Goal: Find specific page/section: Find specific page/section

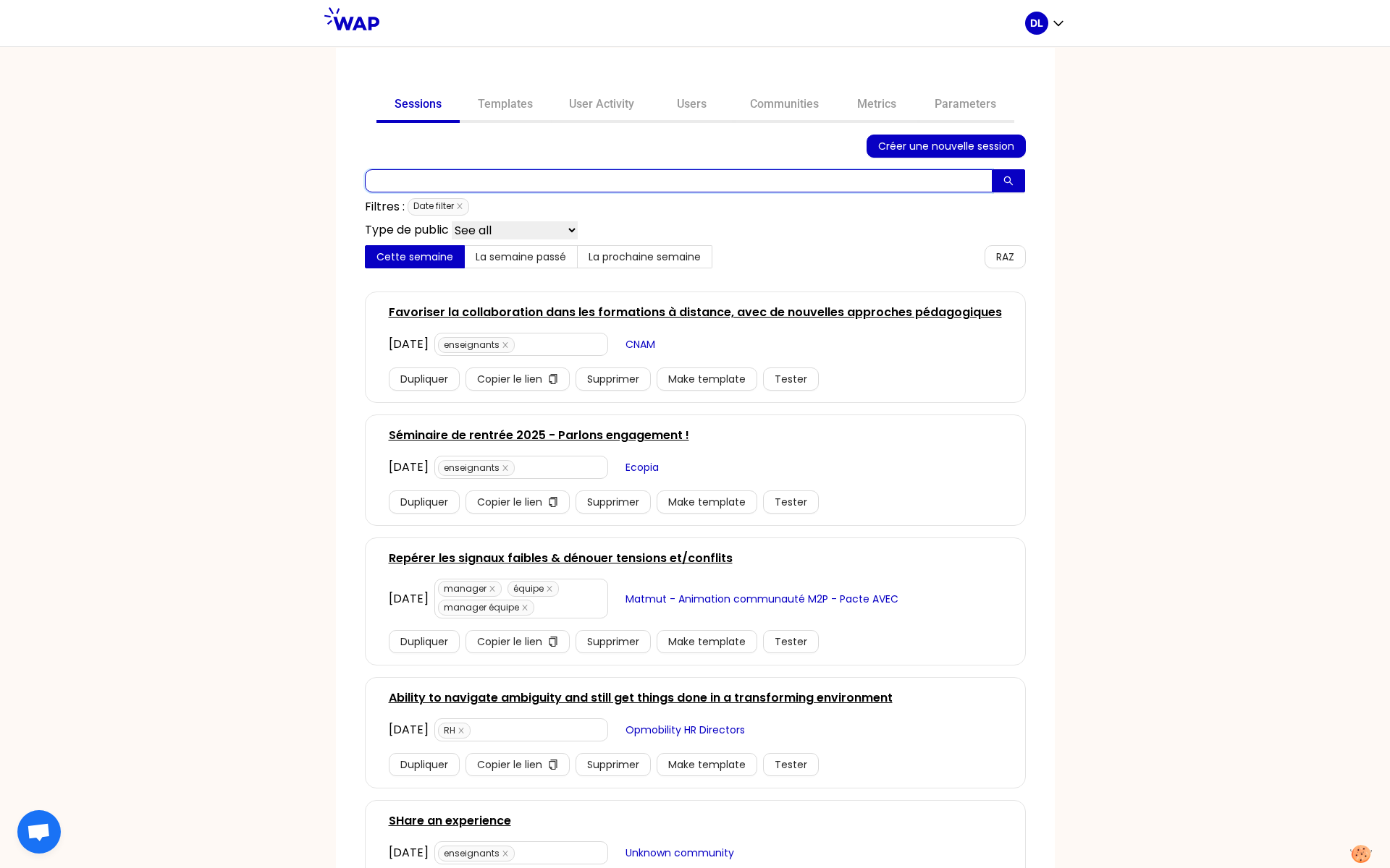
click at [523, 182] on input "text" at bounding box center [678, 181] width 628 height 23
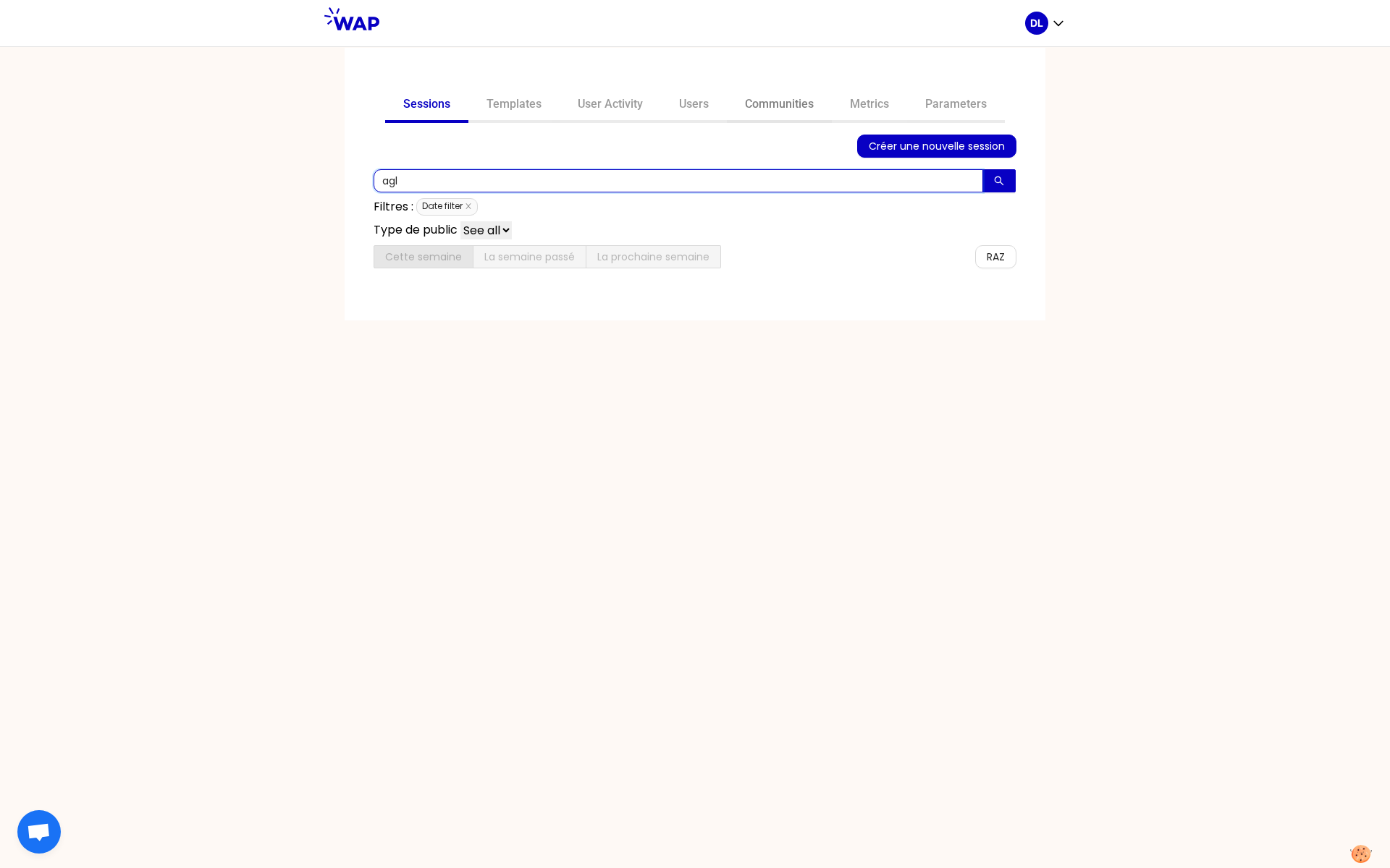
type input "agl"
click at [797, 104] on link "Communities" at bounding box center [779, 105] width 105 height 35
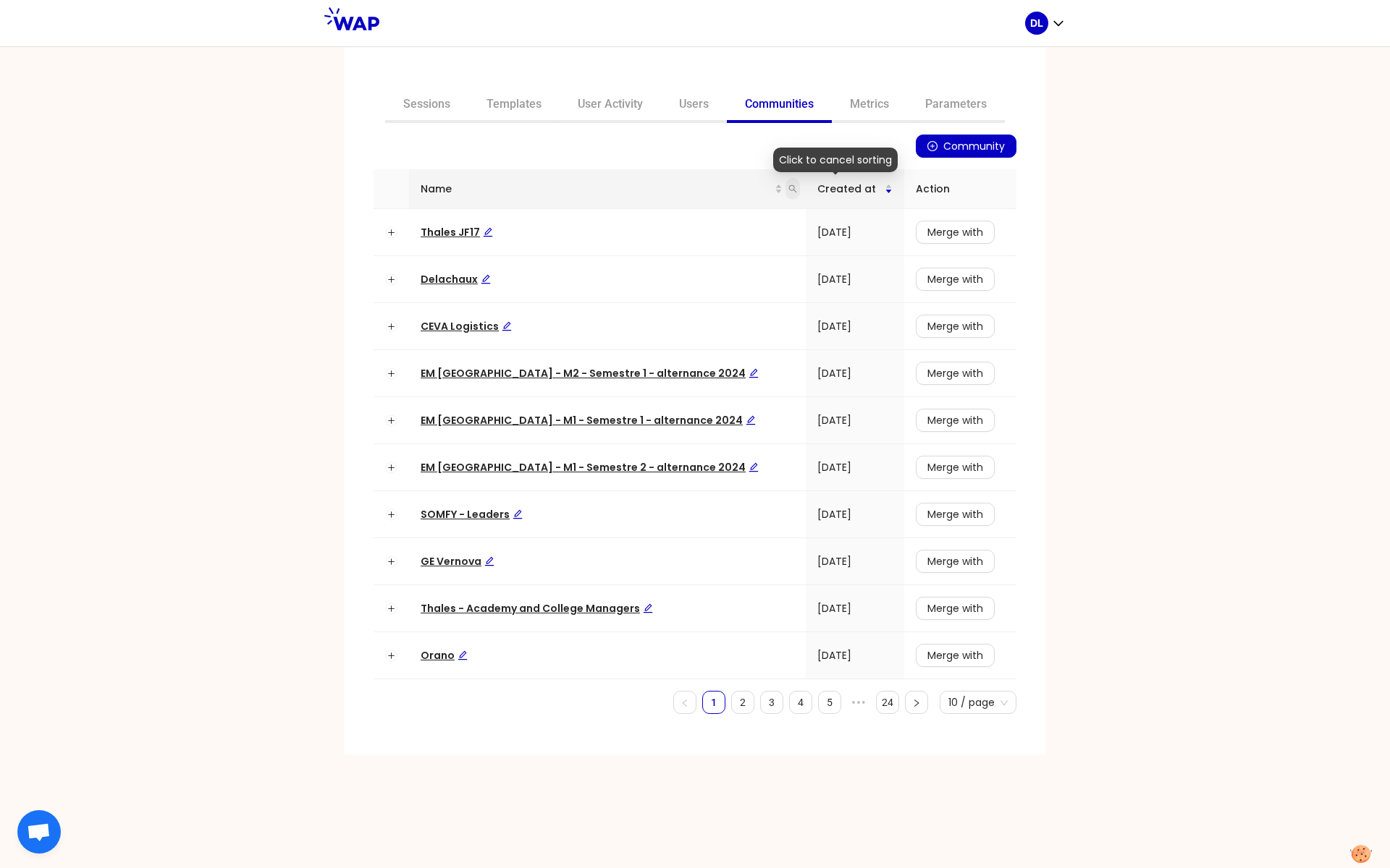
click at [788, 188] on icon "search" at bounding box center [793, 188] width 9 height 9
type input "agl"
click at [668, 251] on span "Search" at bounding box center [674, 245] width 35 height 16
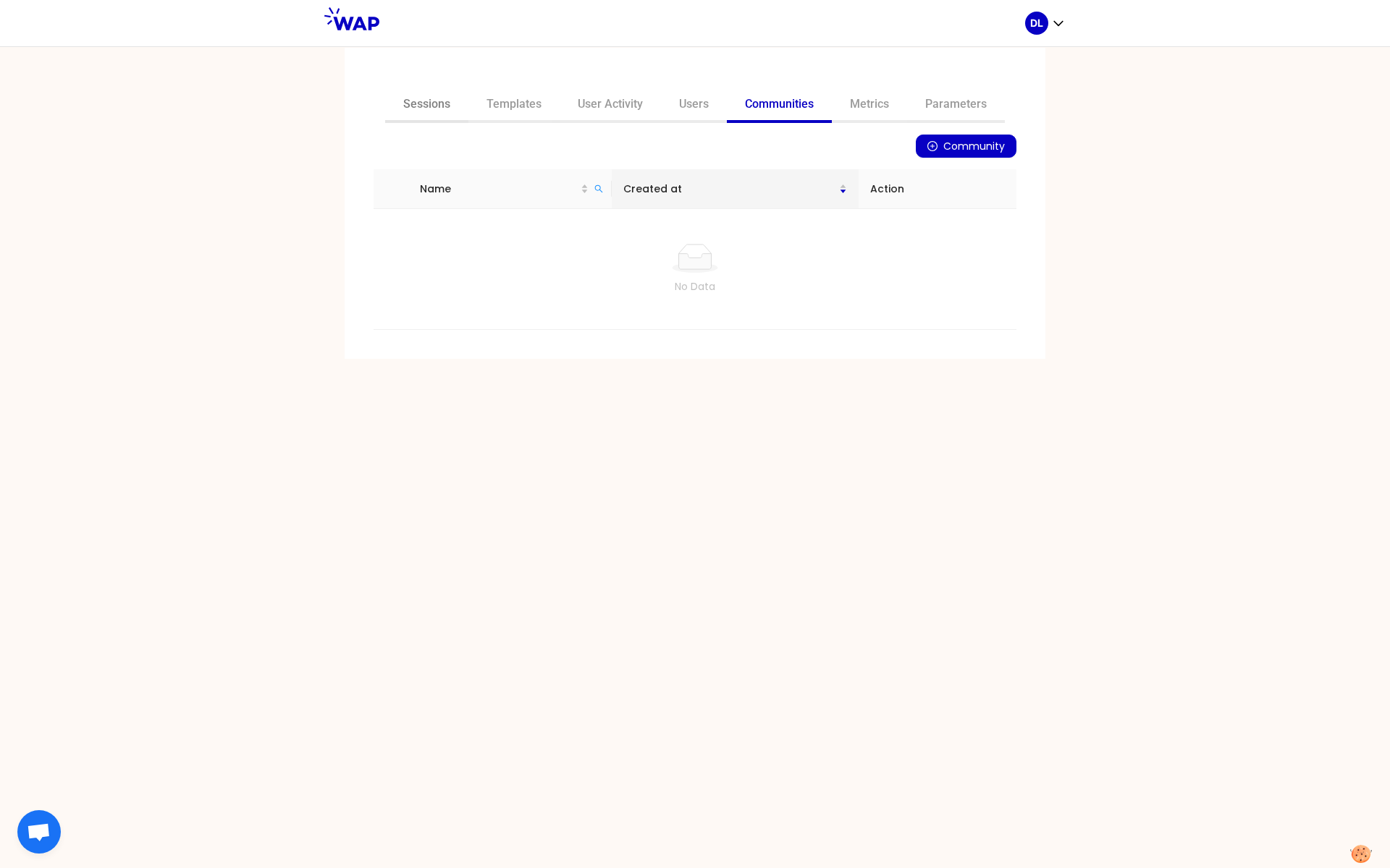
click at [418, 103] on link "Sessions" at bounding box center [426, 105] width 83 height 35
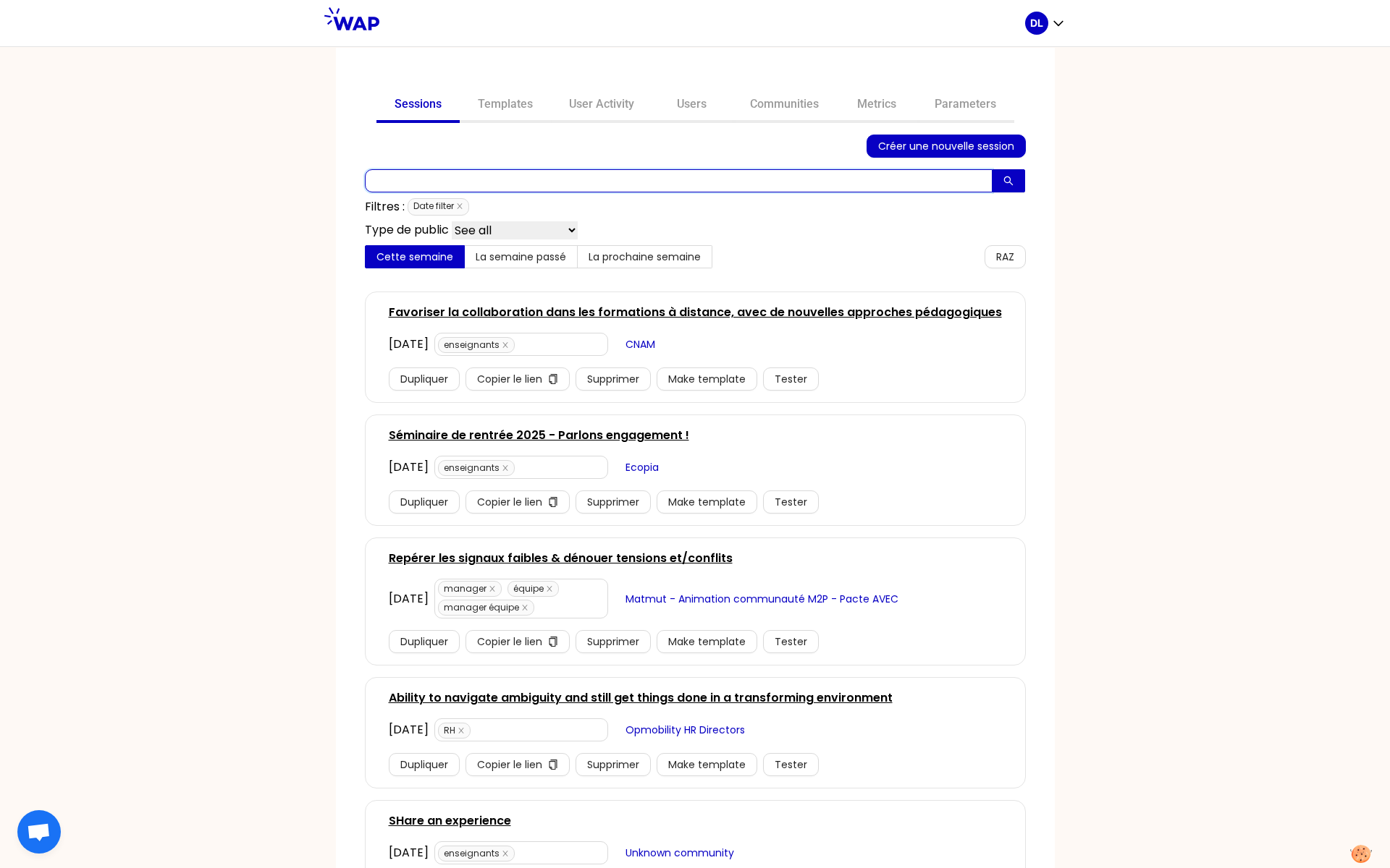
click at [466, 183] on input "text" at bounding box center [678, 181] width 628 height 23
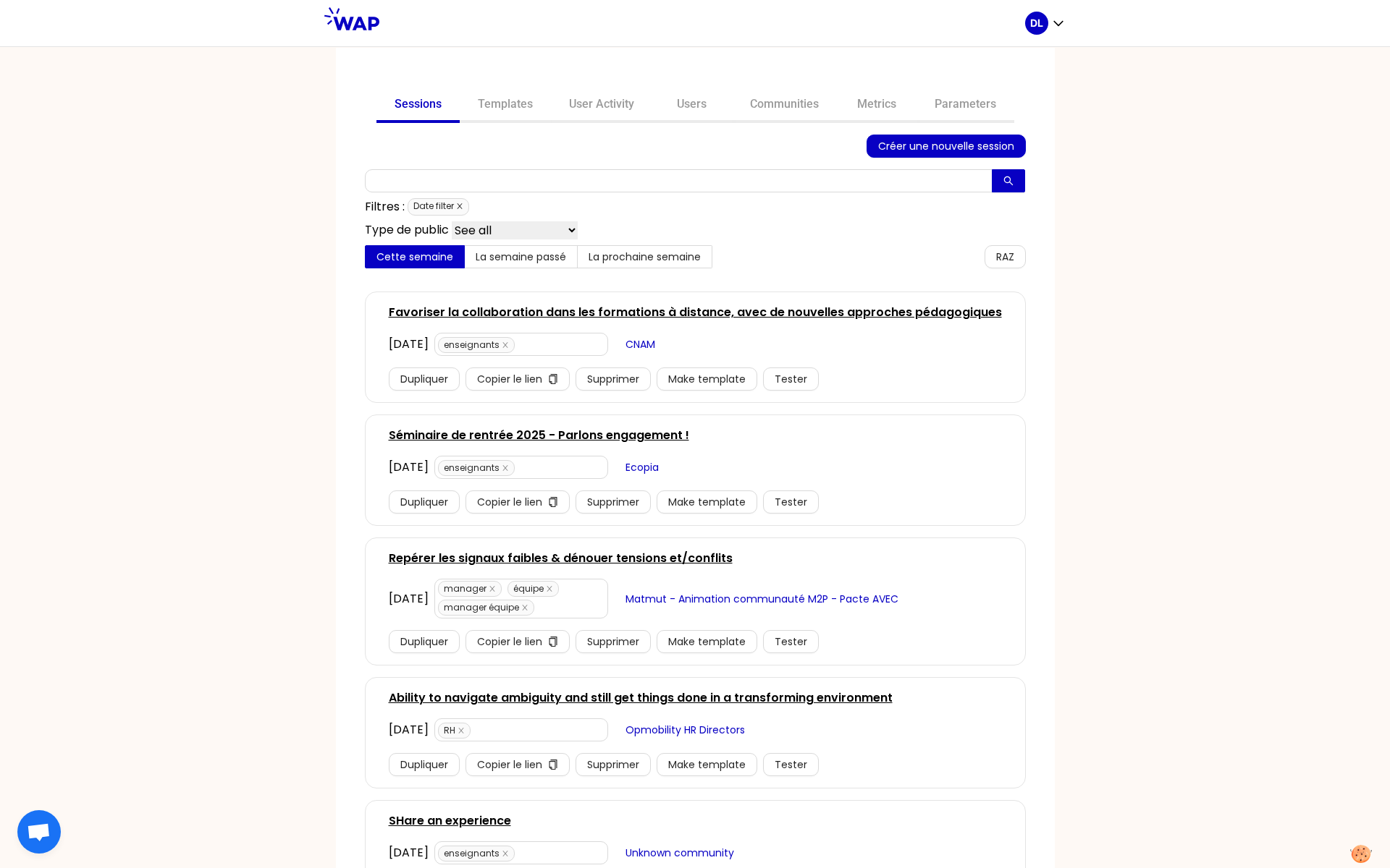
click at [463, 207] on icon "close" at bounding box center [459, 206] width 7 height 7
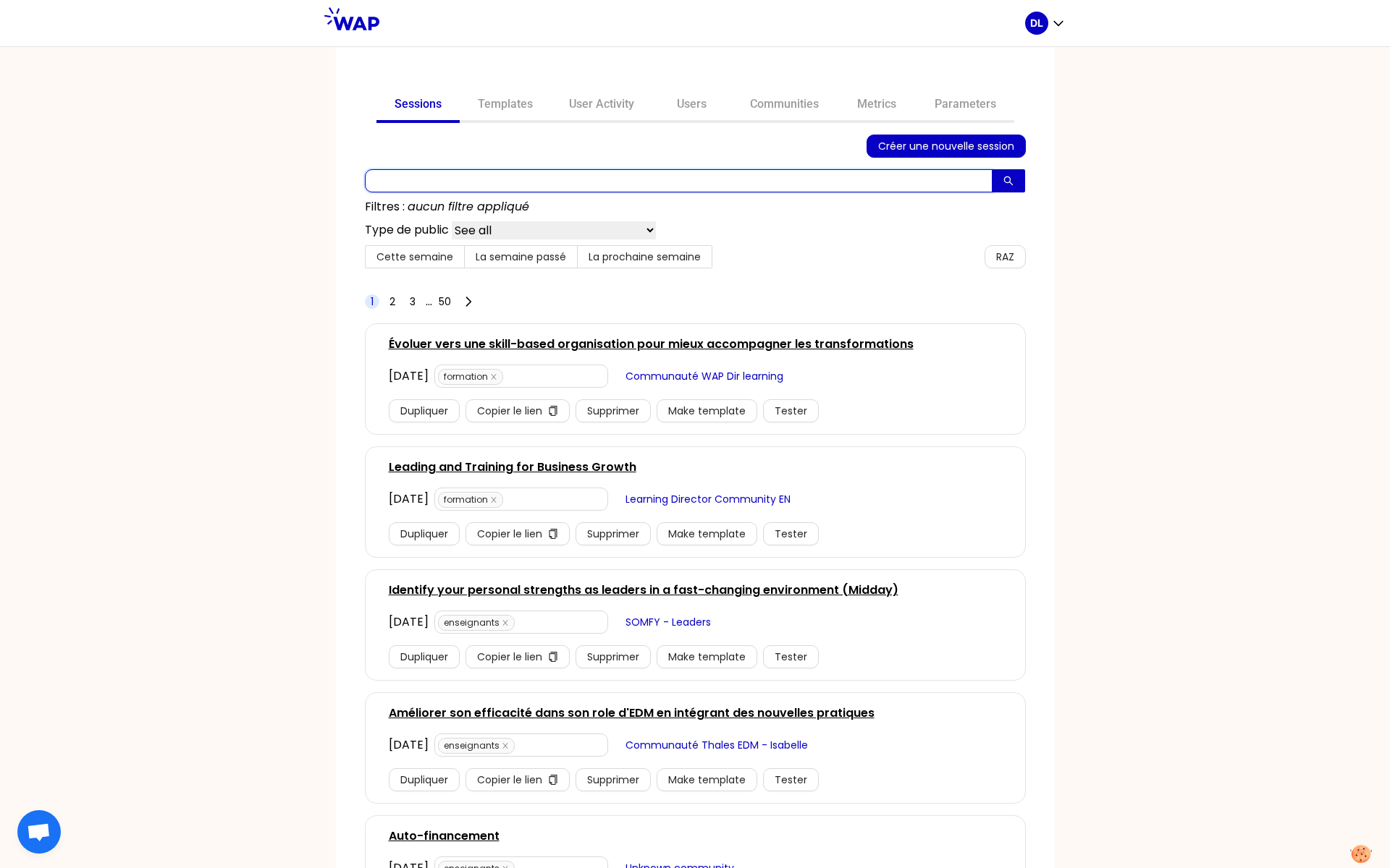
click at [458, 177] on input "text" at bounding box center [678, 181] width 628 height 23
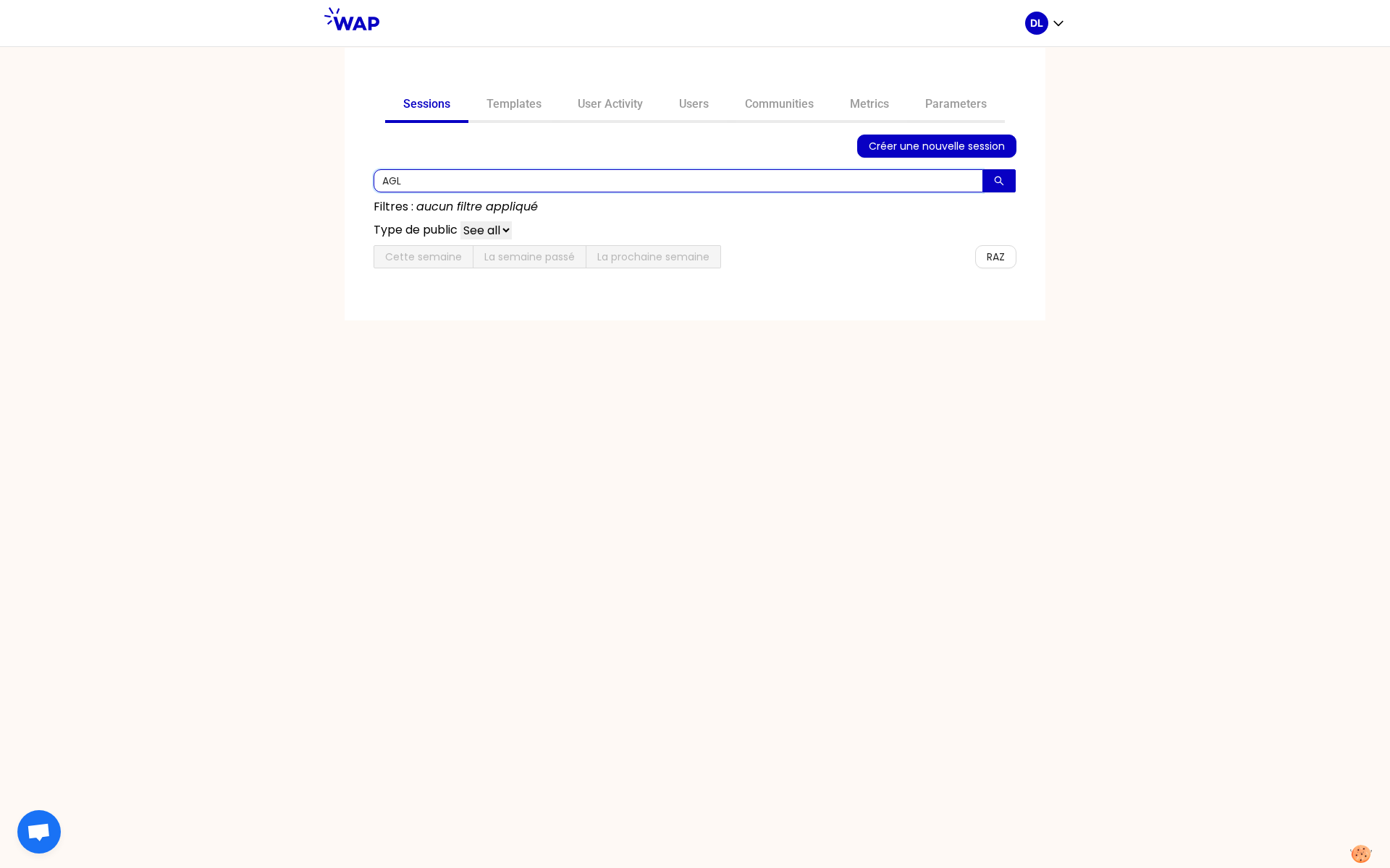
type input "AGL"
click at [400, 181] on input "AGL" at bounding box center [678, 181] width 610 height 23
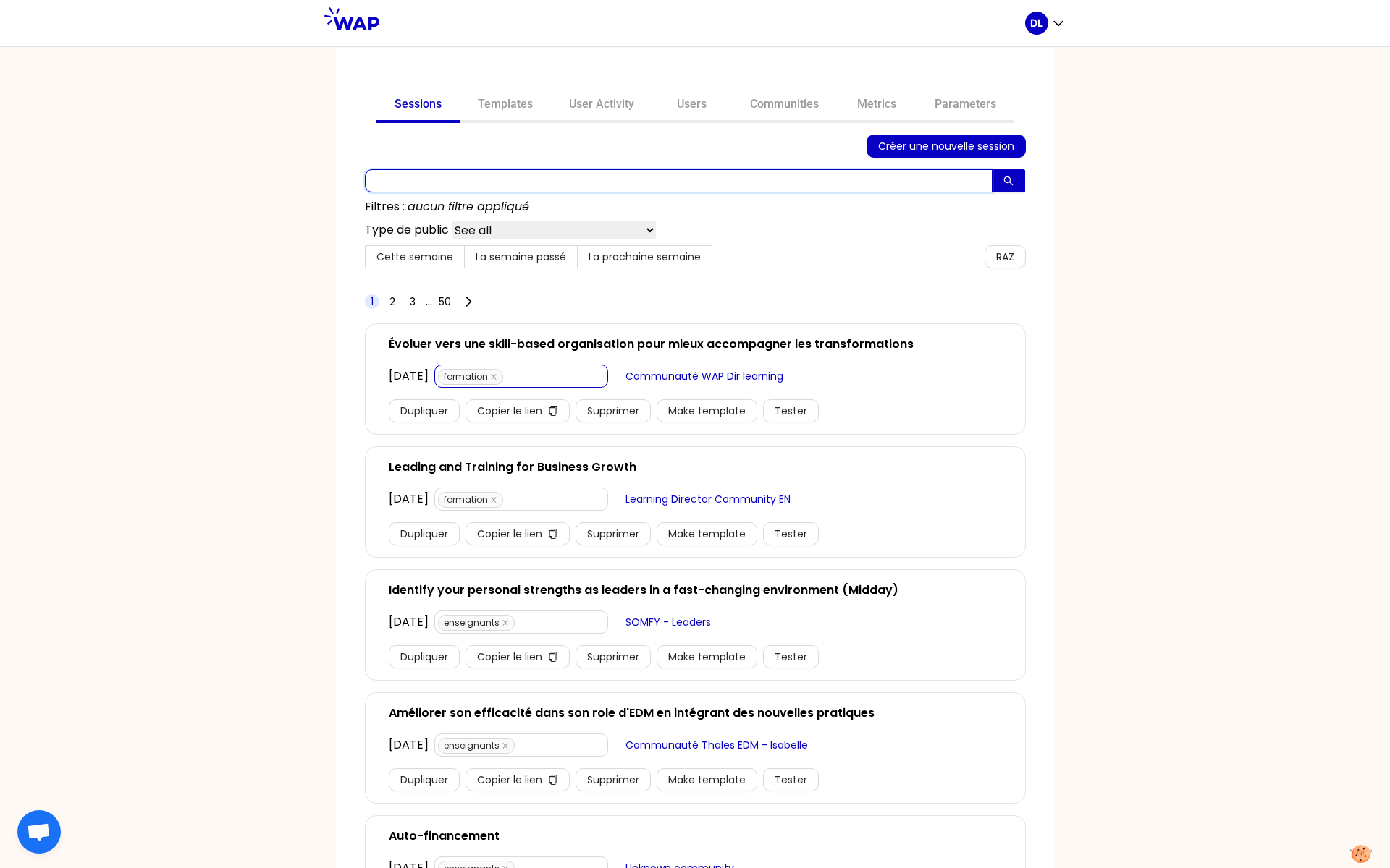
scroll to position [621, 0]
